Goal: Browse casually

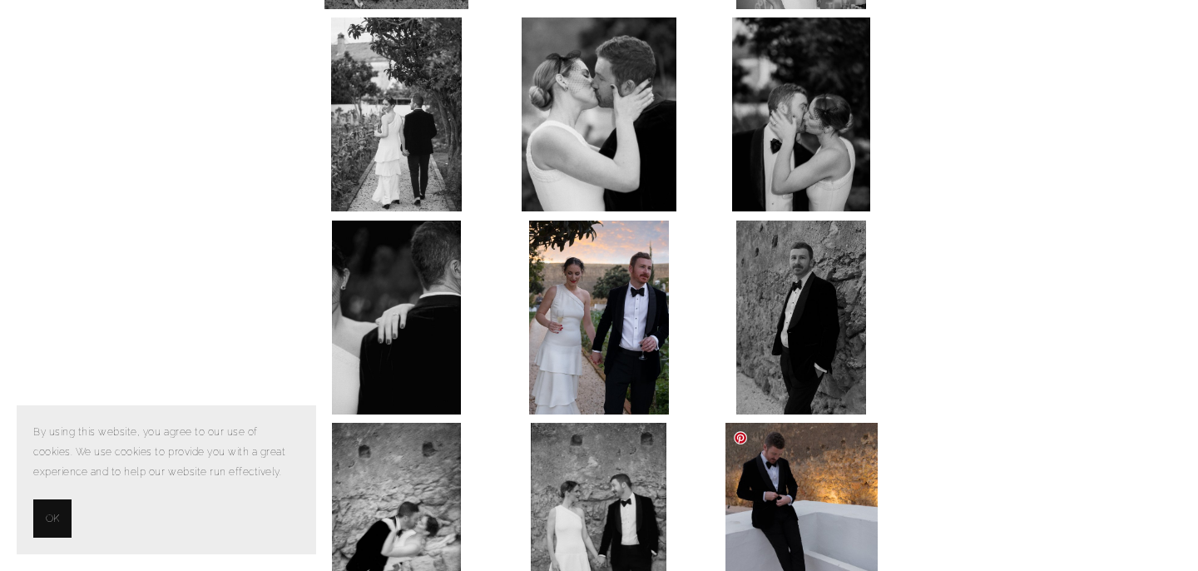
scroll to position [7198, 0]
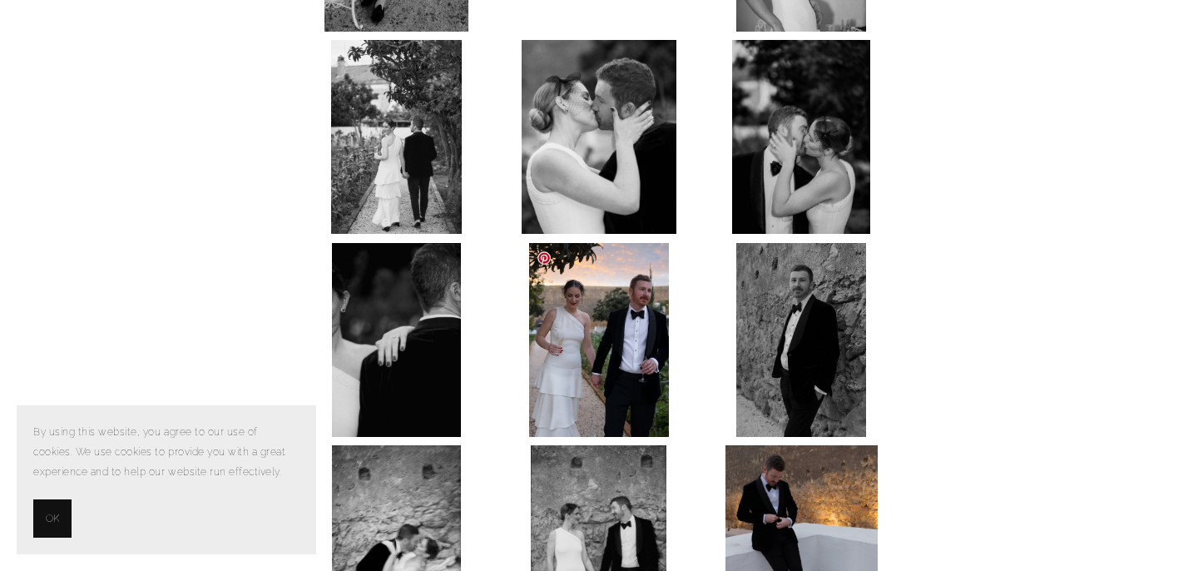
click at [656, 339] on img at bounding box center [599, 340] width 140 height 194
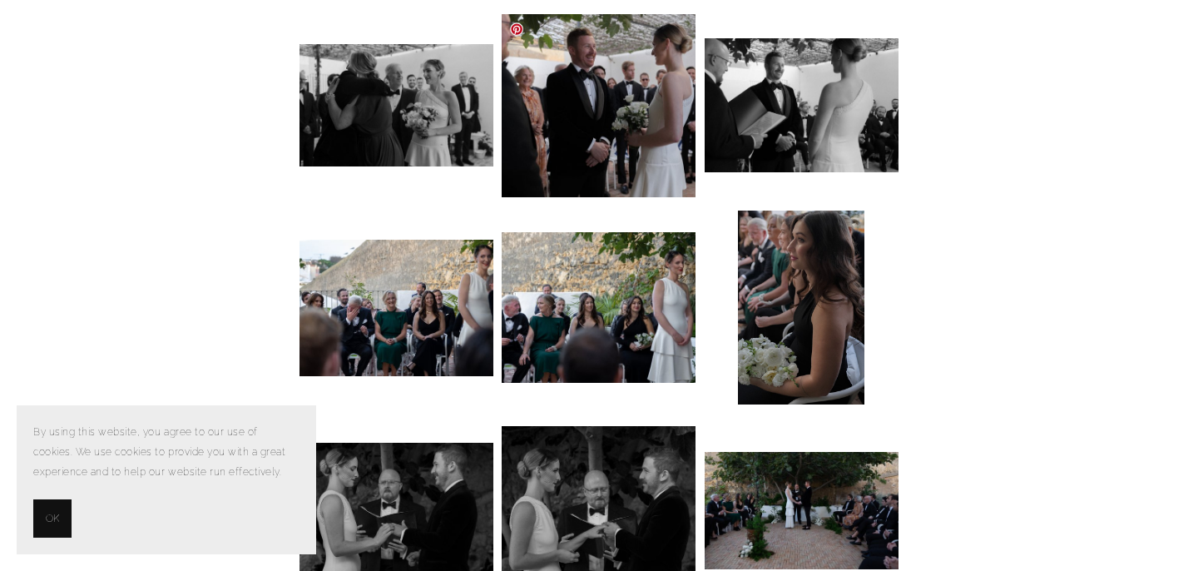
scroll to position [5032, 0]
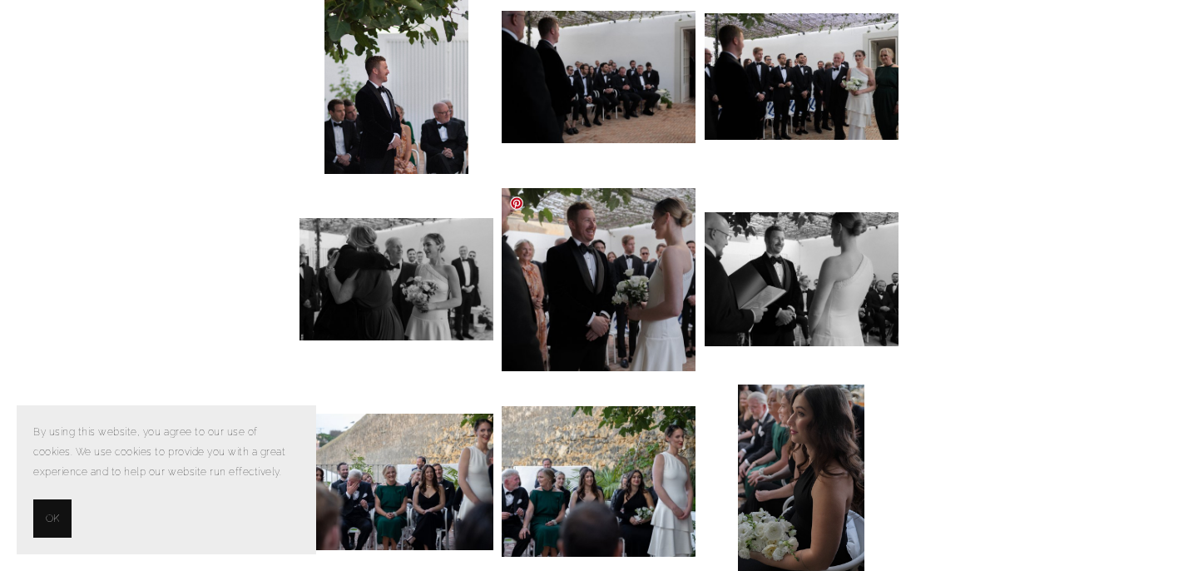
click at [600, 333] on img at bounding box center [598, 279] width 194 height 183
click at [49, 511] on span "OK" at bounding box center [52, 518] width 13 height 20
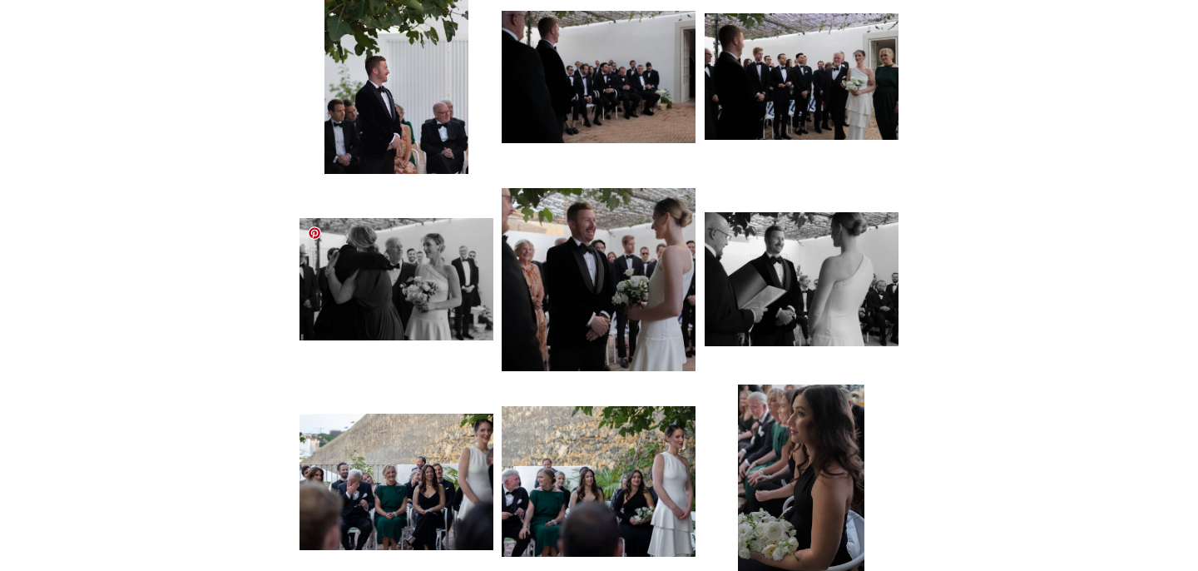
click at [406, 282] on img at bounding box center [396, 278] width 194 height 121
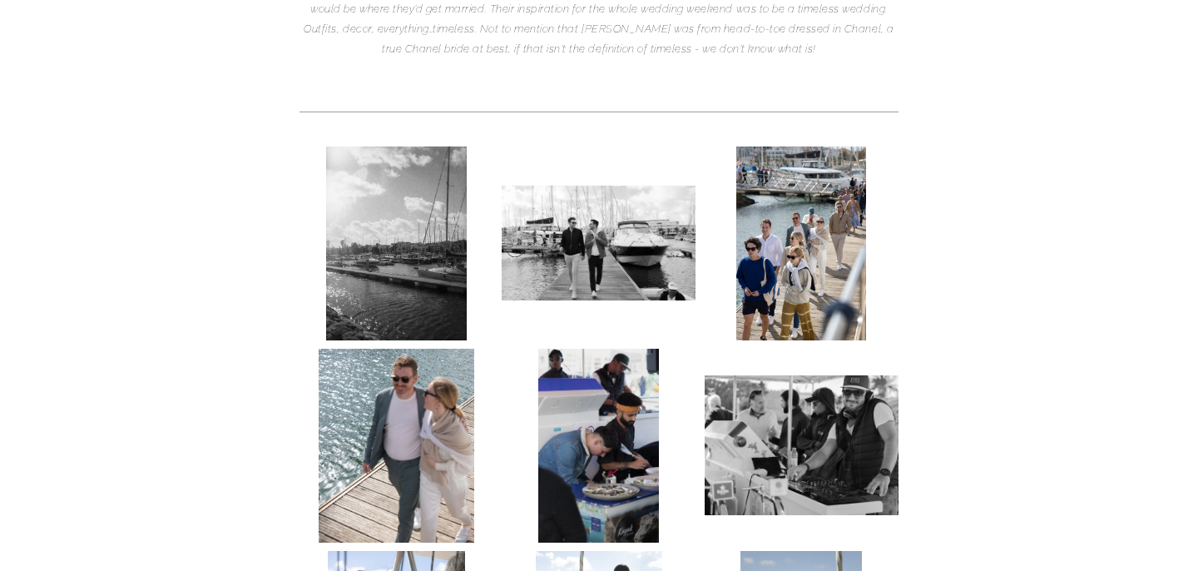
scroll to position [433, 0]
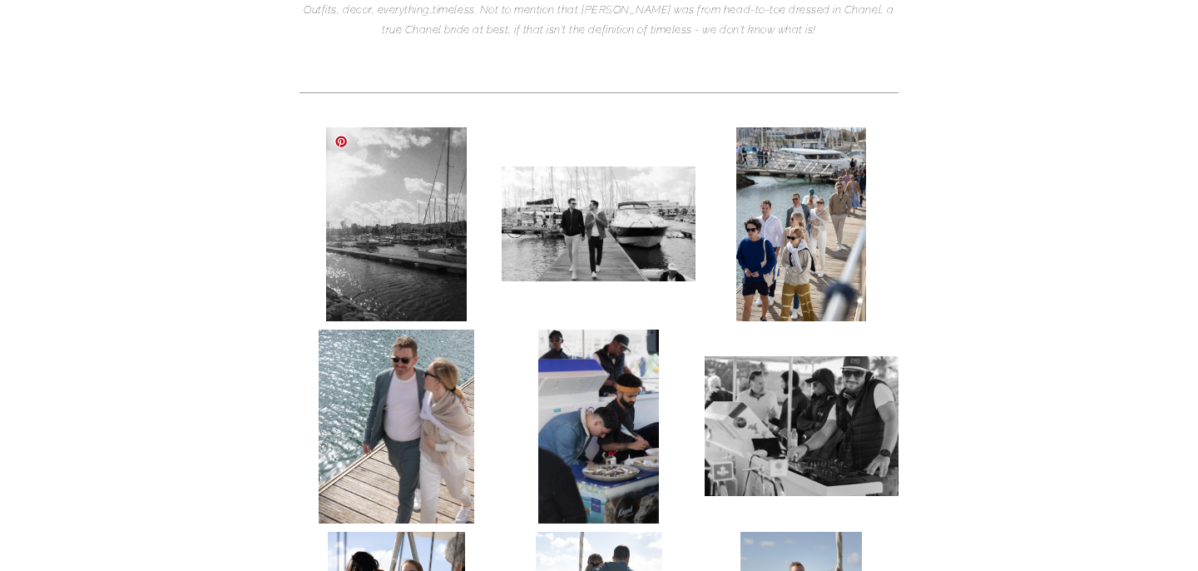
click at [380, 304] on img at bounding box center [396, 224] width 141 height 194
click at [415, 271] on img at bounding box center [396, 224] width 141 height 194
click at [408, 450] on img at bounding box center [396, 426] width 155 height 194
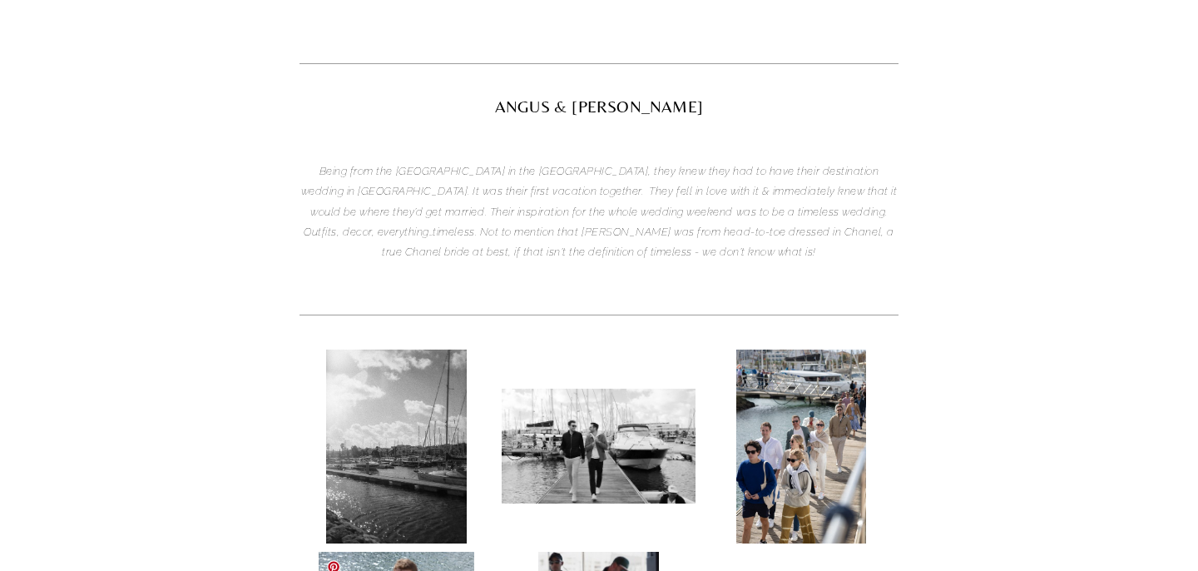
scroll to position [0, 0]
